Goal: Task Accomplishment & Management: Complete application form

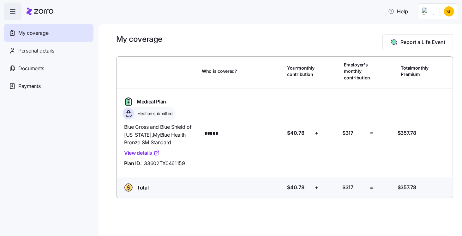
click at [143, 152] on link "View details" at bounding box center [142, 153] width 36 height 8
click at [44, 68] on span "Documents" at bounding box center [31, 68] width 26 height 8
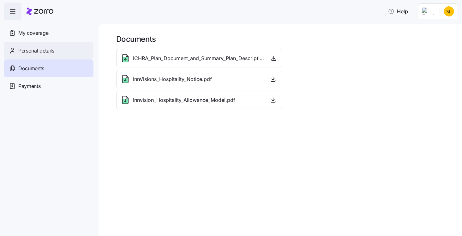
click at [53, 50] on span "Personal details" at bounding box center [36, 51] width 36 height 8
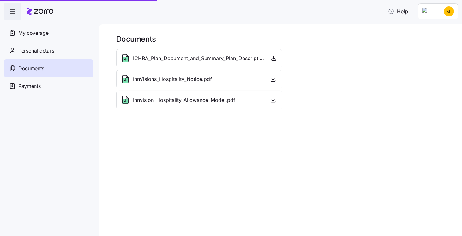
click at [15, 13] on icon "button" at bounding box center [13, 12] width 8 height 8
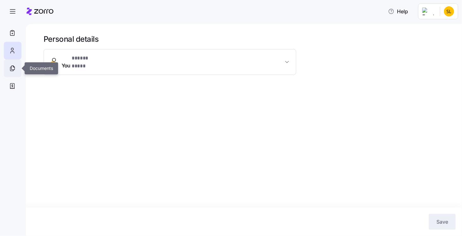
click at [12, 67] on icon at bounding box center [12, 68] width 7 height 8
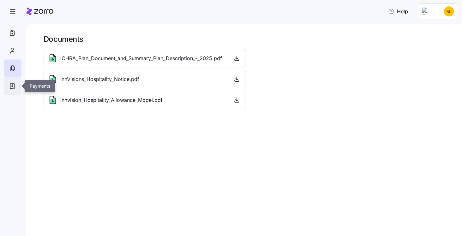
click at [9, 84] on icon at bounding box center [12, 86] width 7 height 8
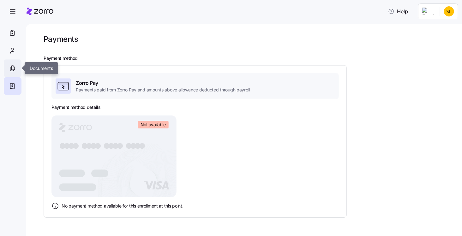
click at [15, 62] on div at bounding box center [13, 68] width 18 height 18
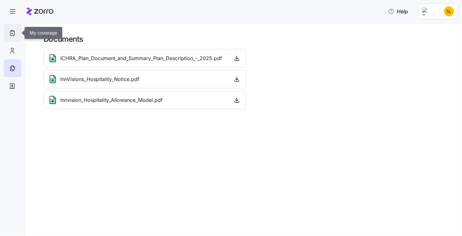
click at [13, 29] on icon at bounding box center [12, 33] width 7 height 8
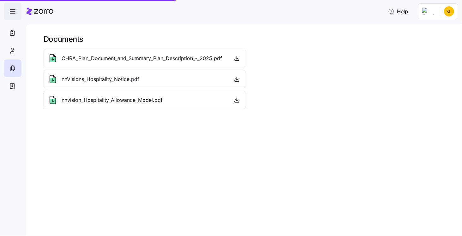
click at [14, 10] on icon "button" at bounding box center [13, 12] width 8 height 8
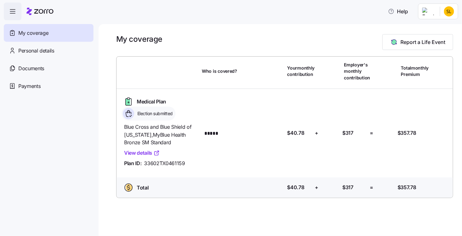
click at [292, 216] on div "My coverage Report a Life Event Who is covered? Your monthly contribution Emplo…" at bounding box center [281, 130] width 364 height 212
click at [414, 41] on span "Report a Life Event" at bounding box center [423, 42] width 45 height 8
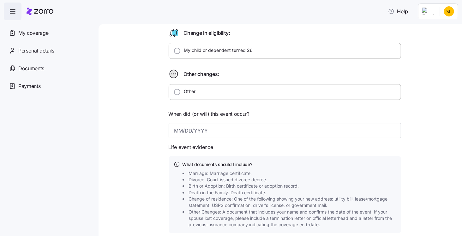
scroll to position [242, 0]
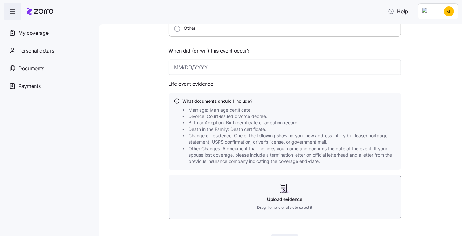
click at [138, 103] on div "Qualifying Life Event Report Form What type of life change did you experience? …" at bounding box center [284, 23] width 337 height 462
click at [31, 50] on span "Personal details" at bounding box center [36, 51] width 36 height 8
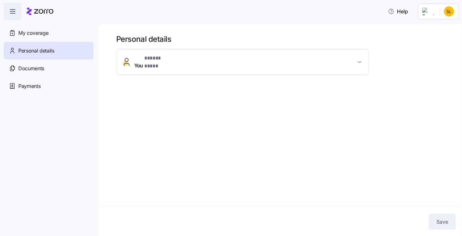
click at [35, 33] on span "My coverage" at bounding box center [33, 33] width 30 height 8
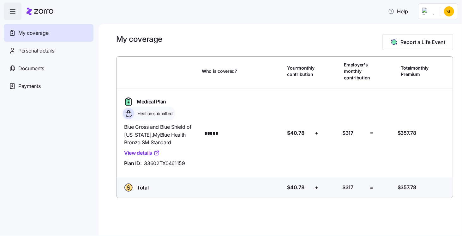
click at [172, 113] on span "Election submitted" at bounding box center [154, 113] width 37 height 6
click at [156, 101] on span "Medical Plan" at bounding box center [151, 102] width 29 height 8
